Goal: Task Accomplishment & Management: Manage account settings

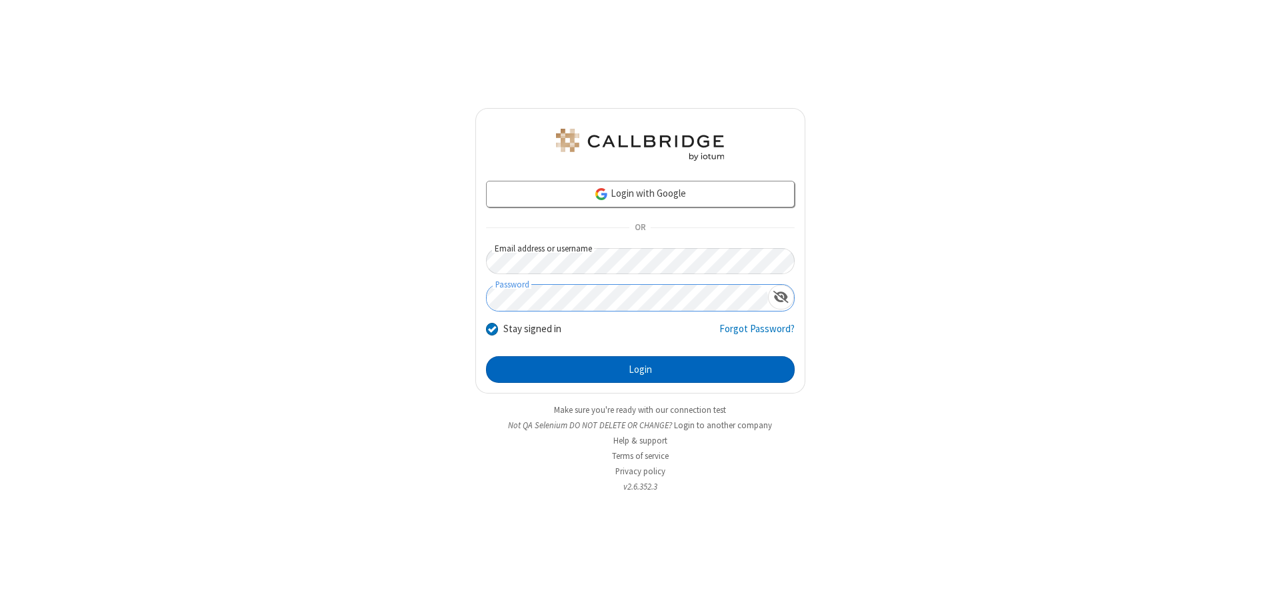
click at [640, 369] on button "Login" at bounding box center [640, 369] width 309 height 27
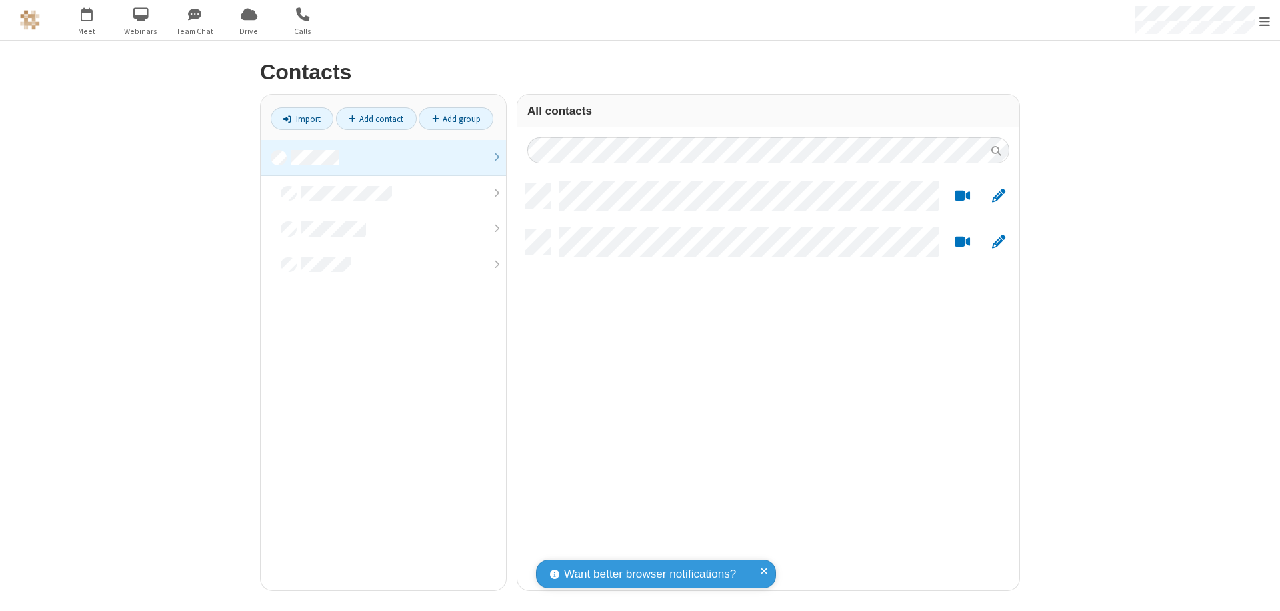
scroll to position [407, 492]
click at [383, 157] on link at bounding box center [383, 158] width 245 height 36
click at [456, 119] on link "Add group" at bounding box center [456, 118] width 75 height 23
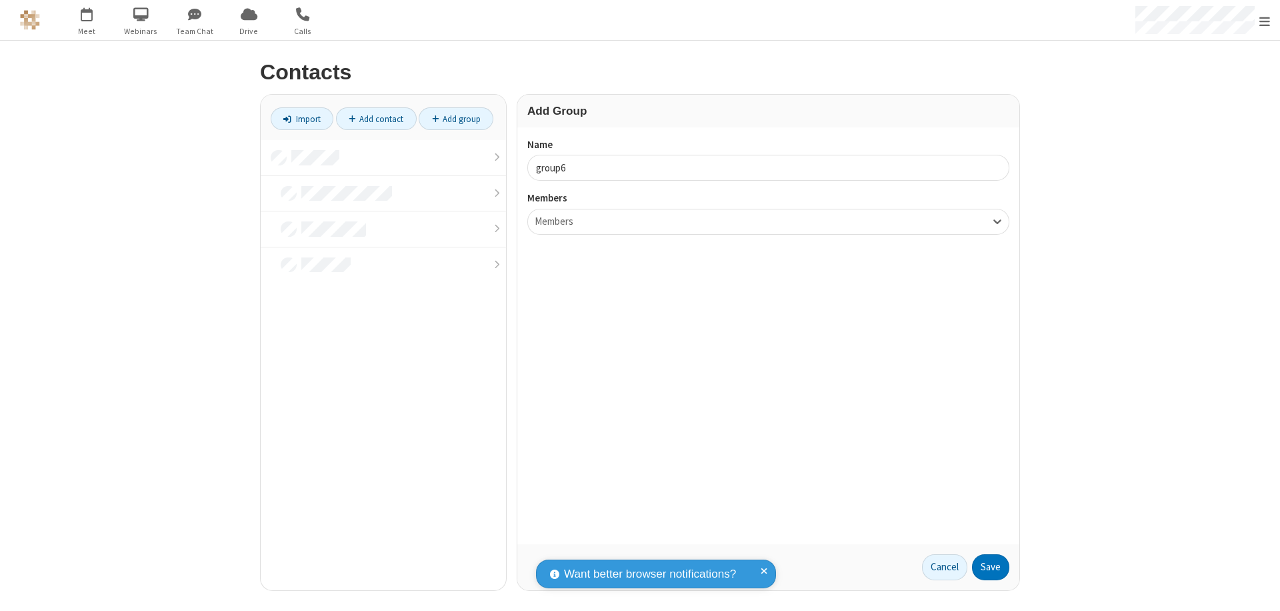
type input "group6"
click at [991, 567] on button "Save" at bounding box center [990, 567] width 37 height 27
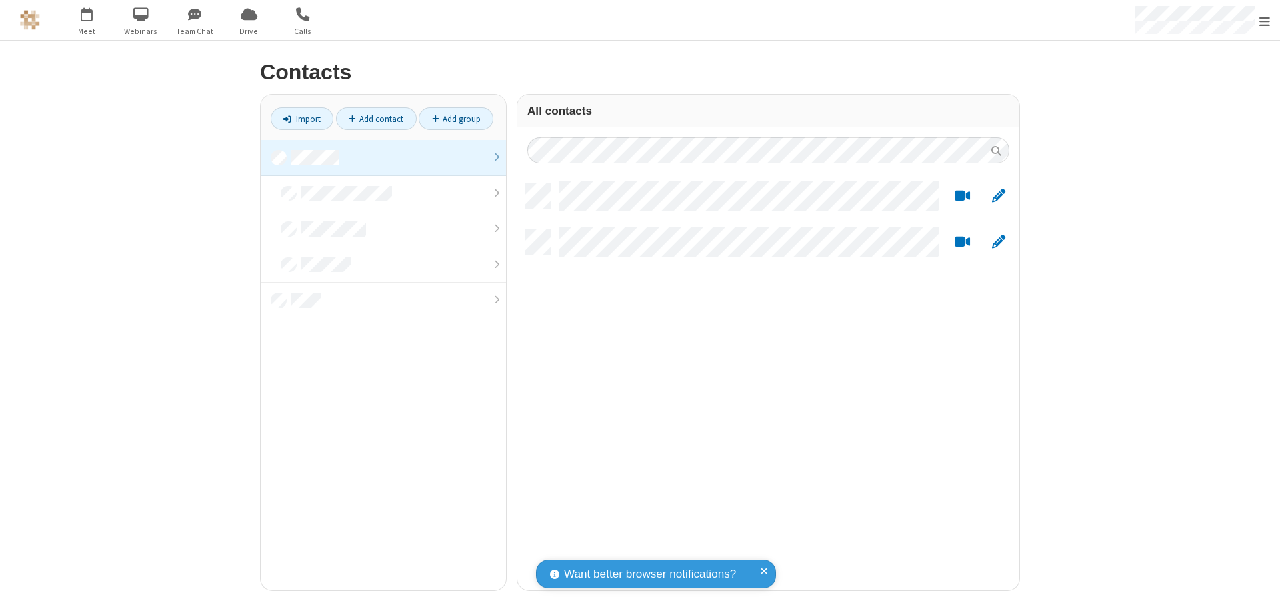
click at [383, 157] on link at bounding box center [383, 158] width 245 height 36
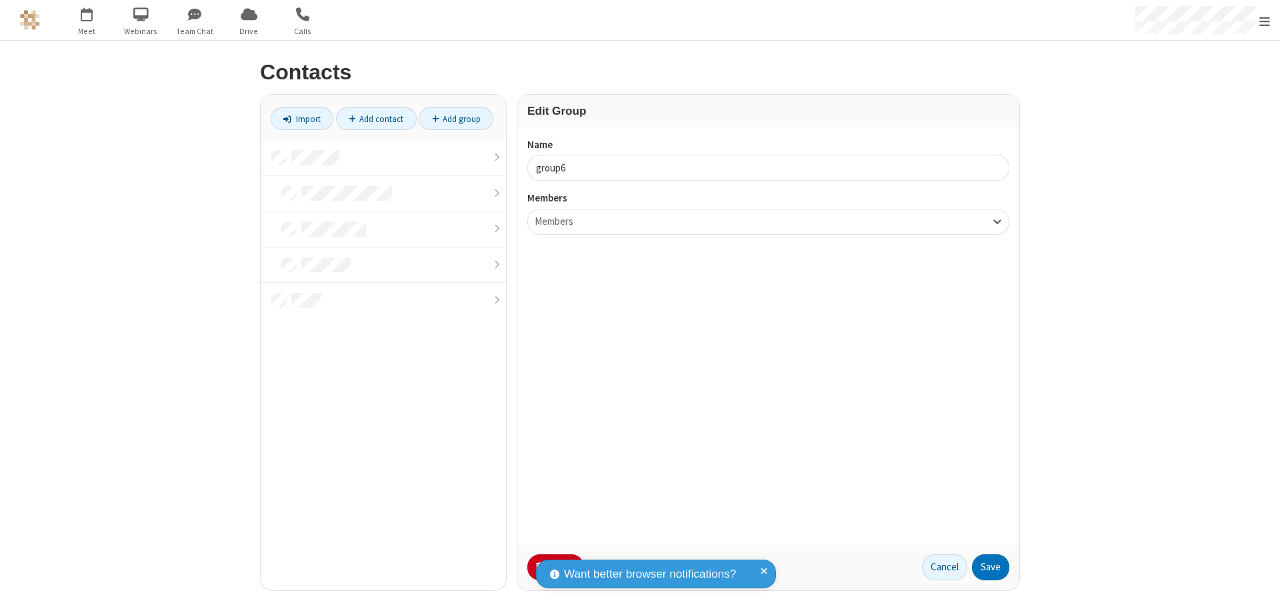
click at [0, 0] on button "No Thanks" at bounding box center [0, 0] width 0 height 0
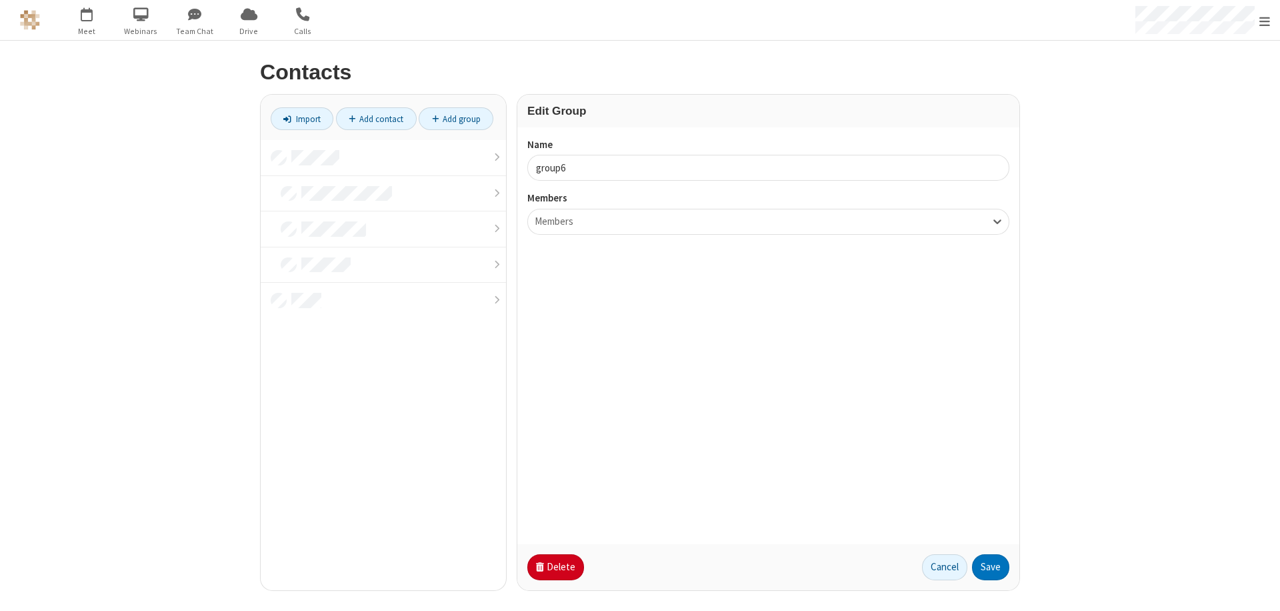
click at [554, 567] on button "Delete" at bounding box center [556, 567] width 57 height 27
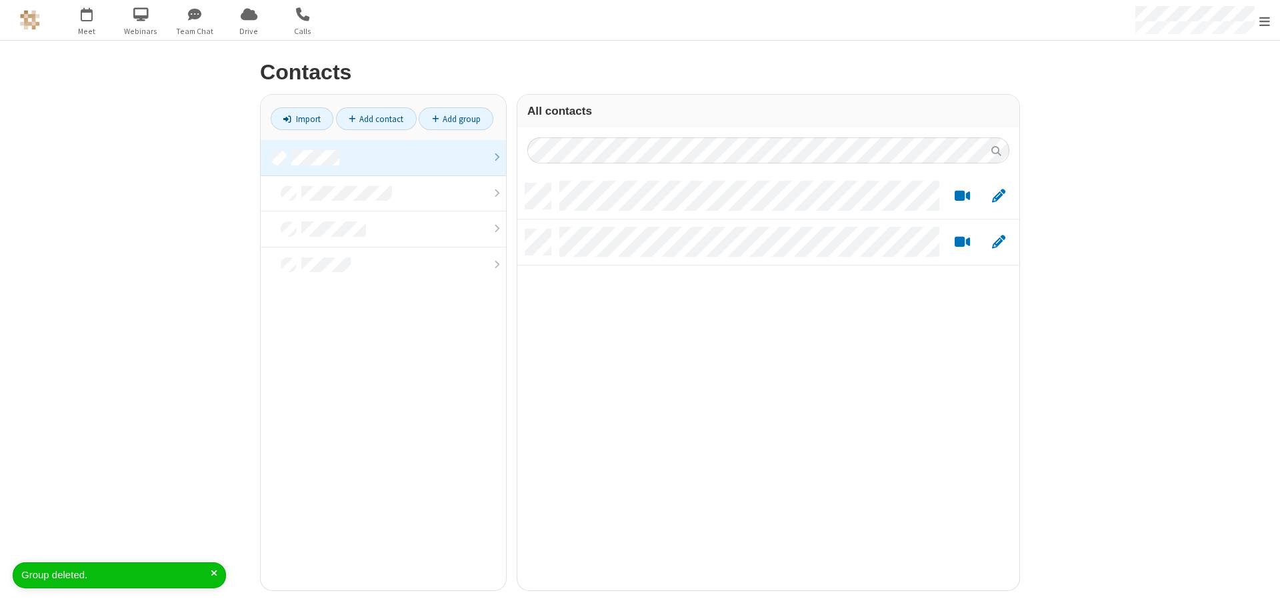
scroll to position [407, 492]
